Goal: Check status: Check status

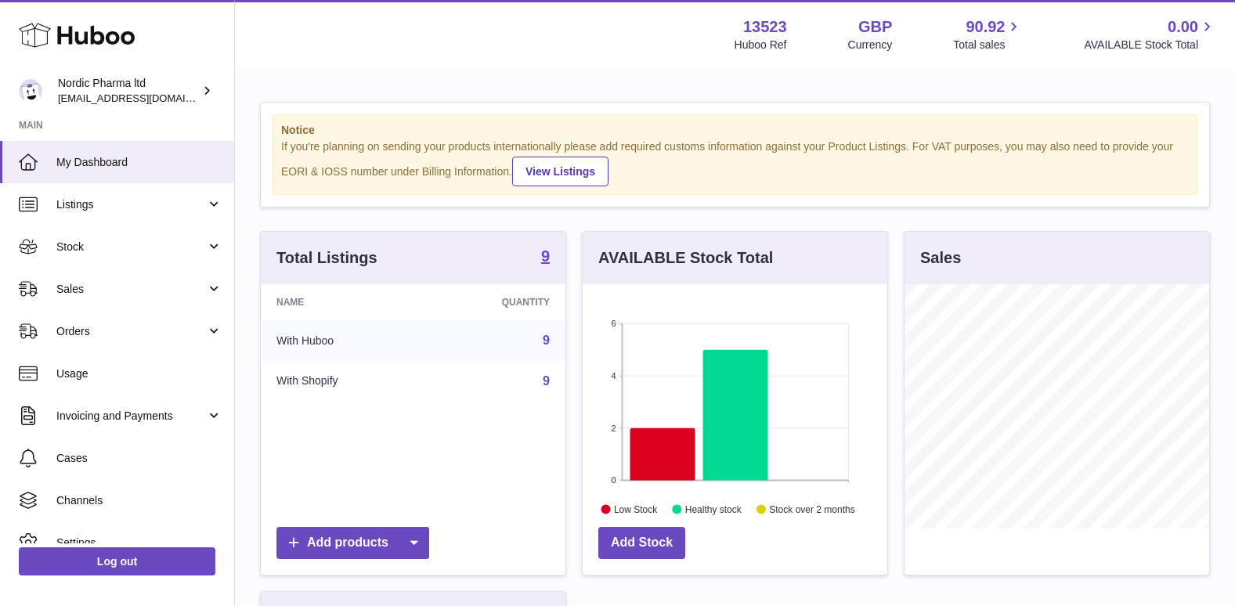
scroll to position [244, 305]
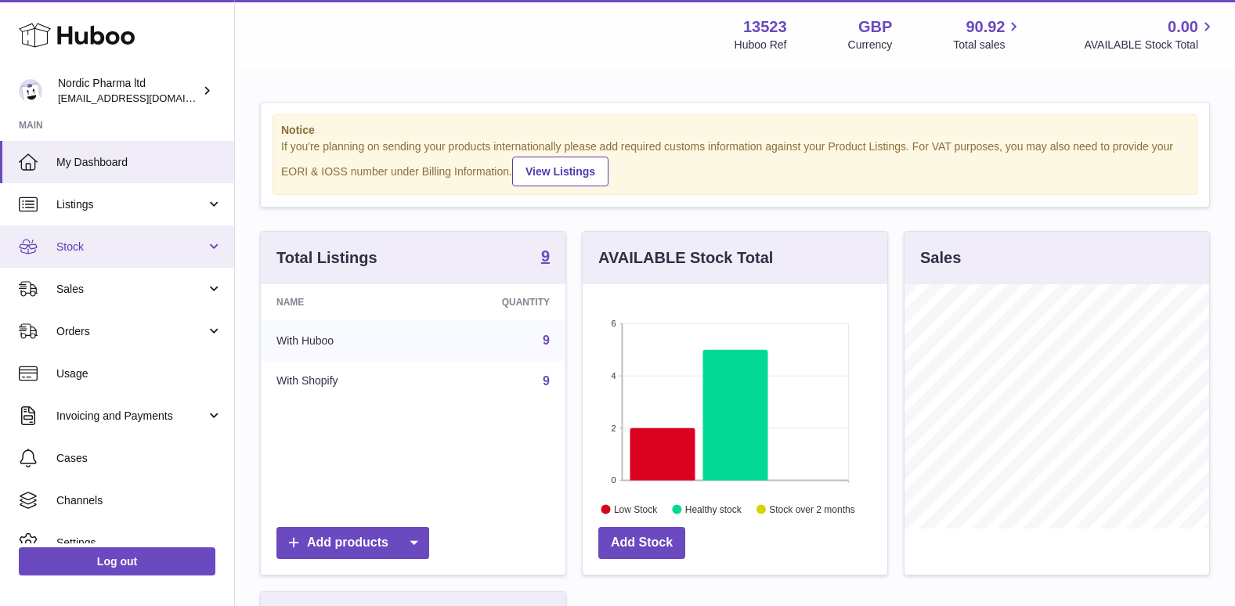
click at [91, 249] on span "Stock" at bounding box center [131, 247] width 150 height 15
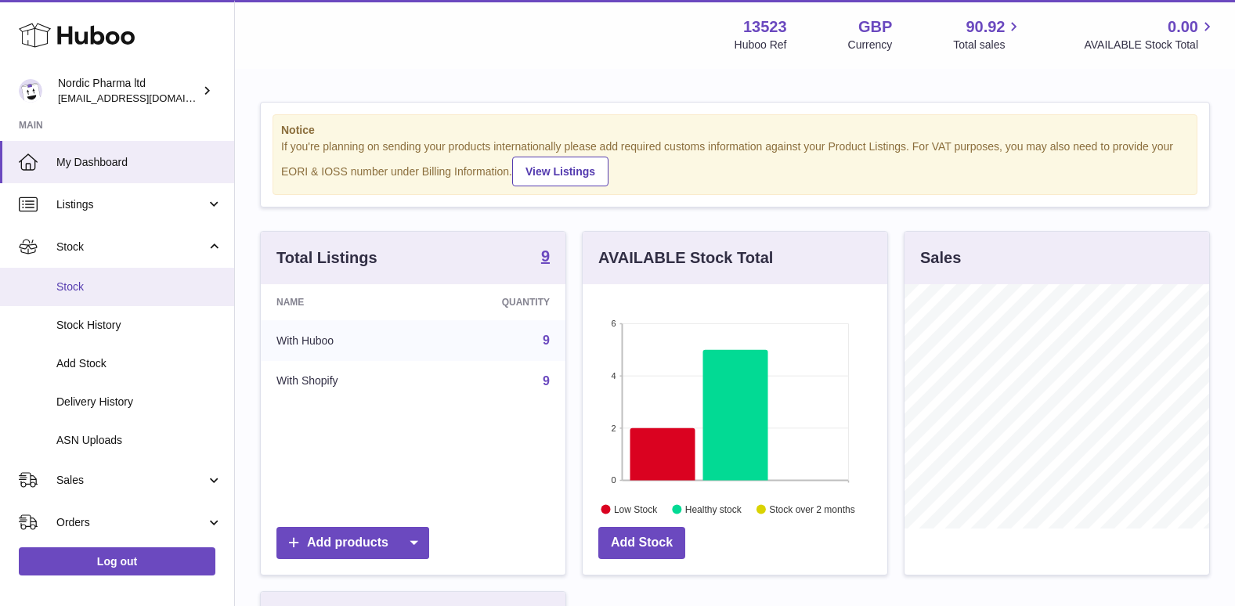
click at [77, 286] on span "Stock" at bounding box center [139, 287] width 166 height 15
